Goal: Information Seeking & Learning: Learn about a topic

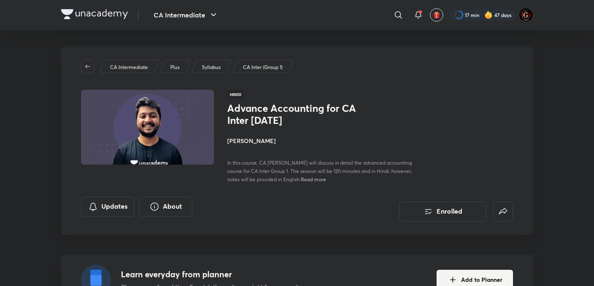
drag, startPoint x: 333, startPoint y: 123, endPoint x: 228, endPoint y: 103, distance: 106.1
click at [228, 103] on h1 "Advance Accounting for CA Inter [DATE]" at bounding box center [295, 114] width 136 height 24
click at [225, 125] on div "Hindi Advance Accounting for CA Inter September 2025 Nakul Katheria In this cou…" at bounding box center [297, 136] width 432 height 93
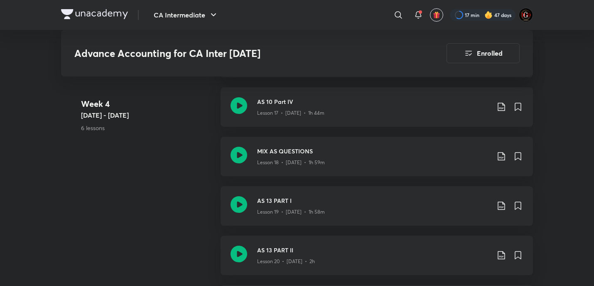
scroll to position [1400, 0]
click at [498, 160] on icon at bounding box center [501, 156] width 7 height 8
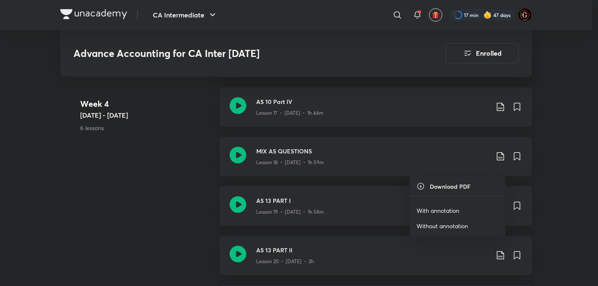
click at [455, 209] on p "With annotation" at bounding box center [438, 210] width 43 height 9
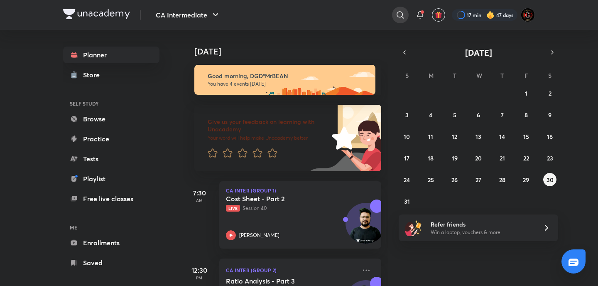
click at [394, 11] on div at bounding box center [400, 15] width 17 height 17
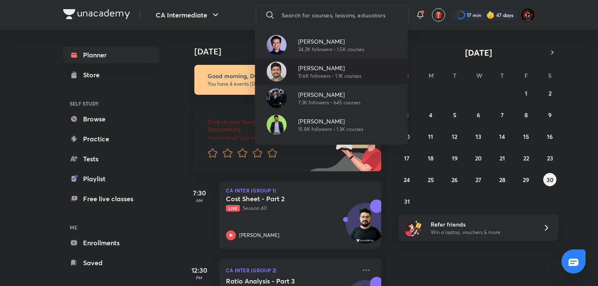
click at [310, 66] on p "[PERSON_NAME]" at bounding box center [329, 68] width 63 height 9
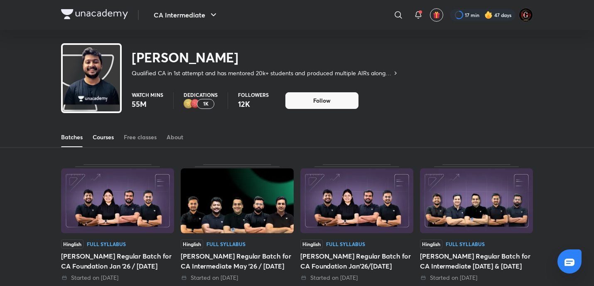
click at [103, 139] on div "Courses" at bounding box center [103, 137] width 21 height 8
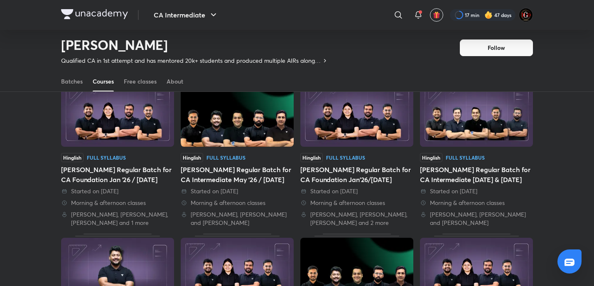
scroll to position [36, 0]
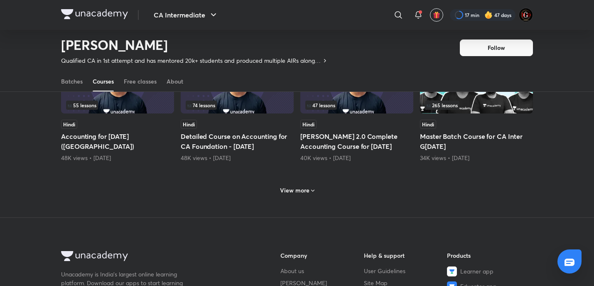
scroll to position [424, 0]
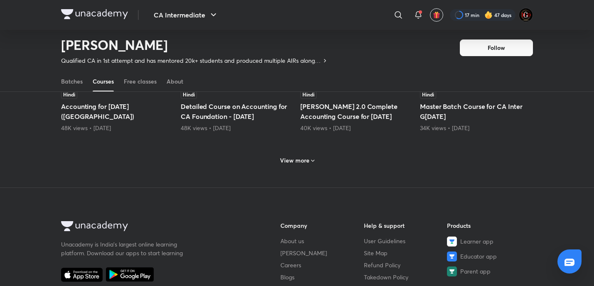
click at [290, 165] on div "View more" at bounding box center [297, 160] width 41 height 13
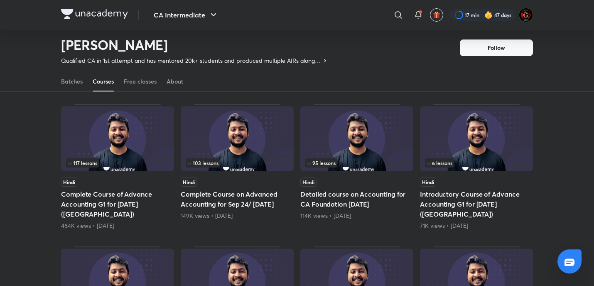
scroll to position [36, 0]
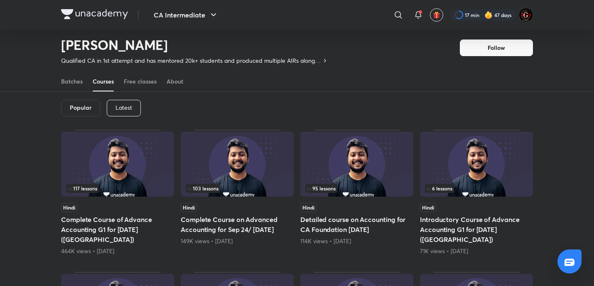
click at [234, 171] on img at bounding box center [237, 164] width 113 height 65
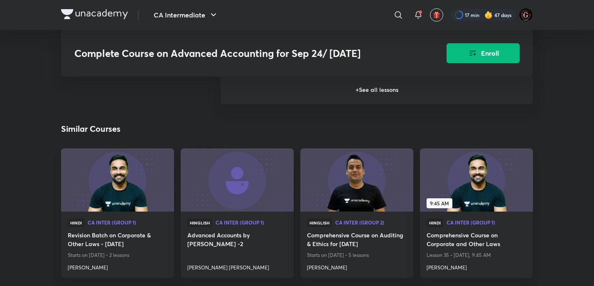
scroll to position [1163, 0]
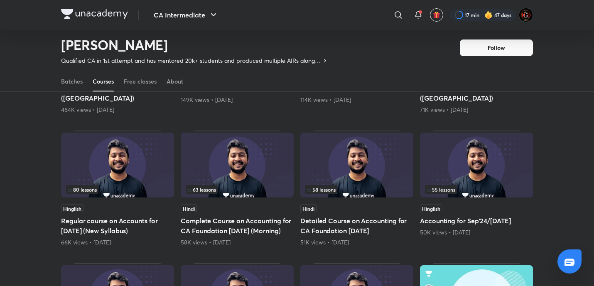
scroll to position [202, 0]
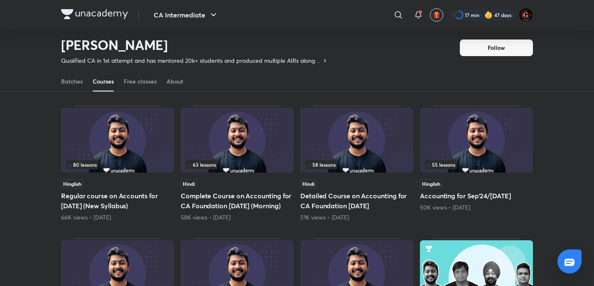
click at [465, 152] on img at bounding box center [476, 140] width 113 height 65
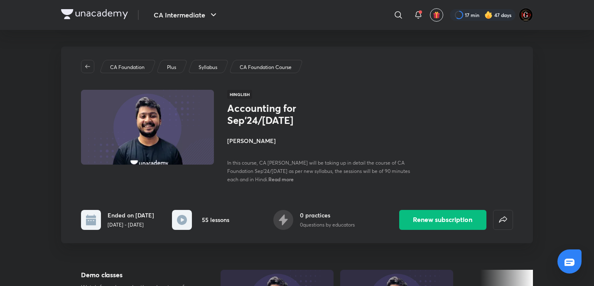
click at [463, 196] on div "Renew subscription" at bounding box center [443, 212] width 140 height 33
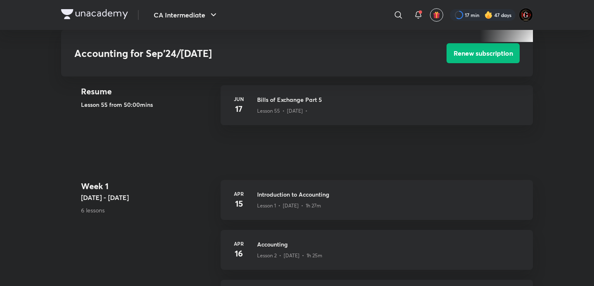
scroll to position [443, 0]
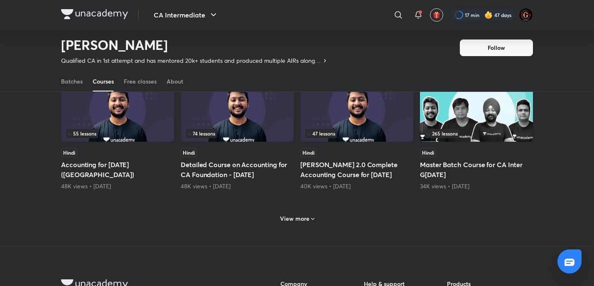
scroll to position [368, 0]
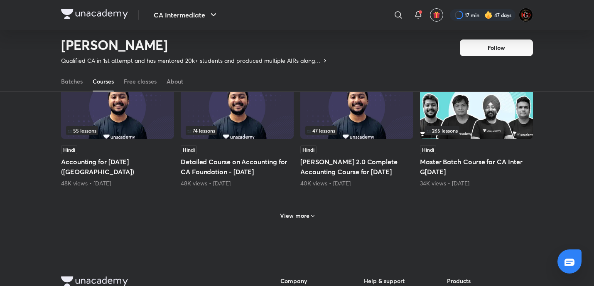
click at [291, 220] on h6 "View more" at bounding box center [294, 215] width 29 height 8
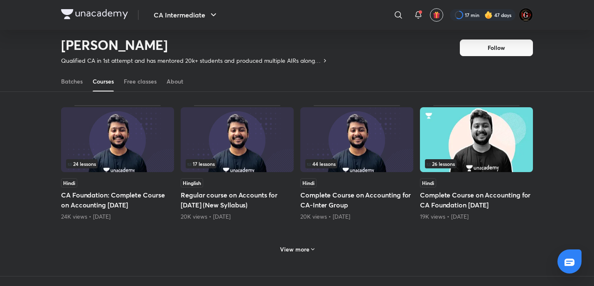
scroll to position [756, 0]
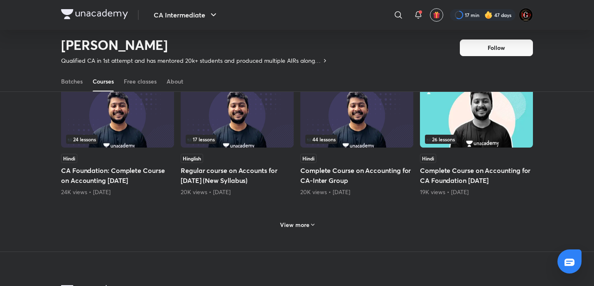
click at [295, 229] on h6 "View more" at bounding box center [294, 225] width 29 height 8
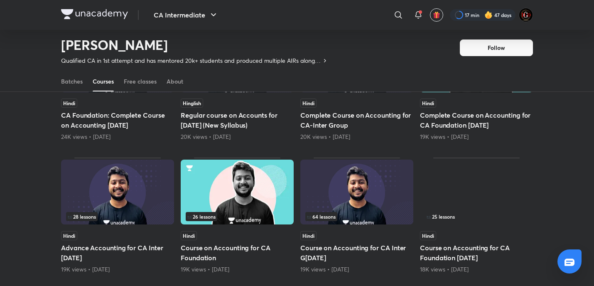
scroll to position [867, 0]
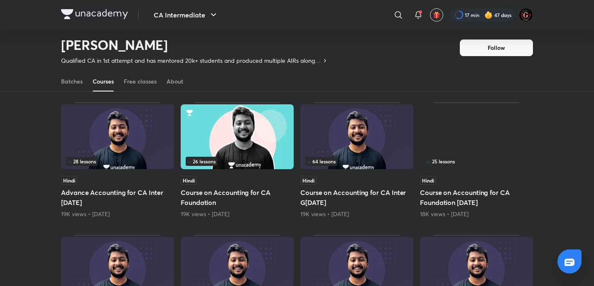
click at [117, 204] on h5 "Advance Accounting for CA Inter [DATE]" at bounding box center [117, 197] width 113 height 20
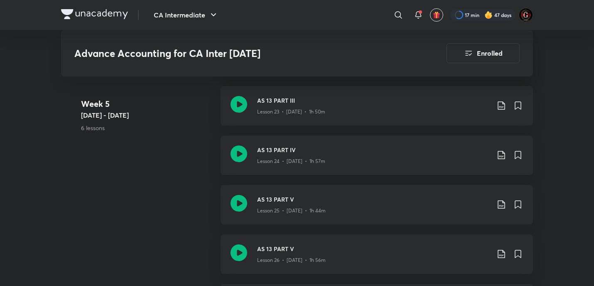
scroll to position [1827, 0]
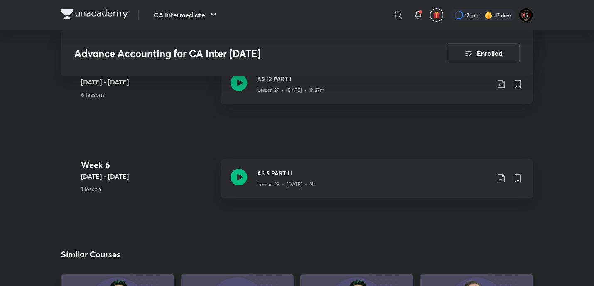
scroll to position [2017, 0]
